Goal: Find contact information: Find contact information

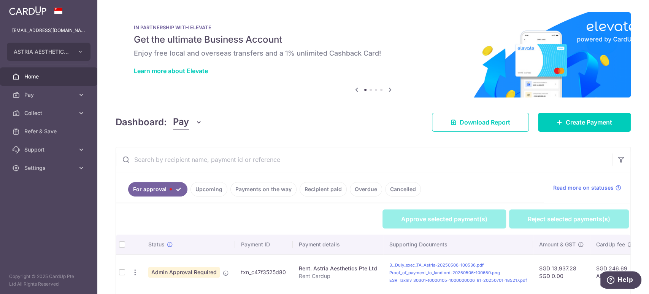
click at [189, 122] on button "Pay" at bounding box center [187, 122] width 29 height 14
click at [192, 163] on link "Collect" at bounding box center [212, 162] width 79 height 18
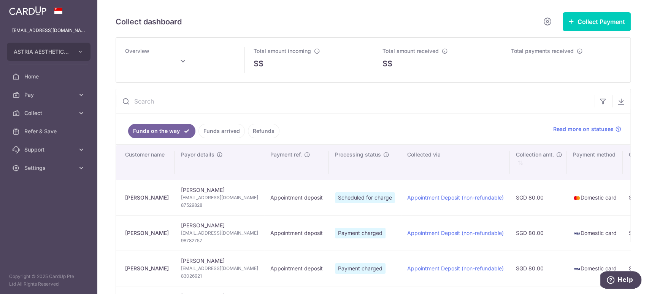
drag, startPoint x: 161, startPoint y: 196, endPoint x: 139, endPoint y: 197, distance: 21.7
click at [139, 197] on div "[PERSON_NAME]" at bounding box center [147, 198] width 44 height 8
click at [215, 195] on span "[EMAIL_ADDRESS][DOMAIN_NAME]" at bounding box center [219, 198] width 77 height 8
drag, startPoint x: 197, startPoint y: 197, endPoint x: 256, endPoint y: 199, distance: 59.0
click at [256, 199] on tr "[PERSON_NAME] [PERSON_NAME] [PERSON_NAME][EMAIL_ADDRESS][DOMAIN_NAME] 87529828 …" at bounding box center [572, 197] width 912 height 35
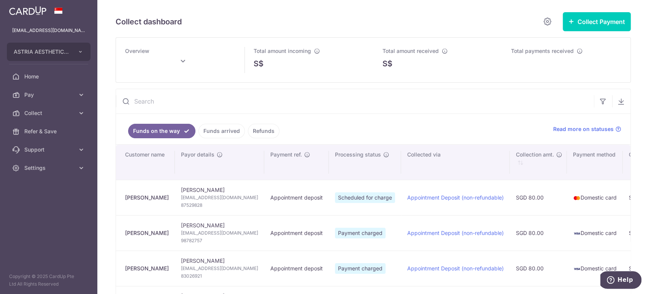
click at [160, 198] on div "[PERSON_NAME]" at bounding box center [147, 198] width 44 height 8
drag, startPoint x: 160, startPoint y: 196, endPoint x: 125, endPoint y: 198, distance: 35.4
click at [125, 198] on td "[PERSON_NAME]" at bounding box center [145, 197] width 59 height 35
copy div "[PERSON_NAME]"
type input "[DATE]"
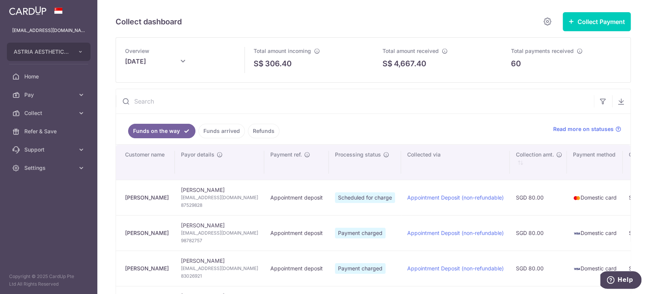
click at [193, 204] on span "87529828" at bounding box center [219, 205] width 77 height 8
copy tr "87529828"
click at [222, 197] on span "[EMAIL_ADDRESS][DOMAIN_NAME]" at bounding box center [219, 198] width 77 height 8
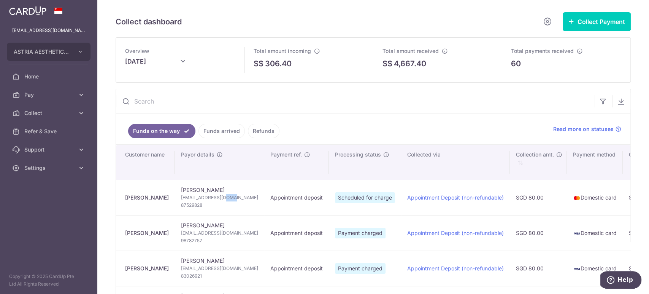
click at [222, 197] on span "[EMAIL_ADDRESS][DOMAIN_NAME]" at bounding box center [219, 198] width 77 height 8
copy td "[EMAIL_ADDRESS][DOMAIN_NAME]"
click at [466, 185] on td "Appointment Deposit (non-refundable)" at bounding box center [455, 197] width 109 height 35
